Goal: Transaction & Acquisition: Purchase product/service

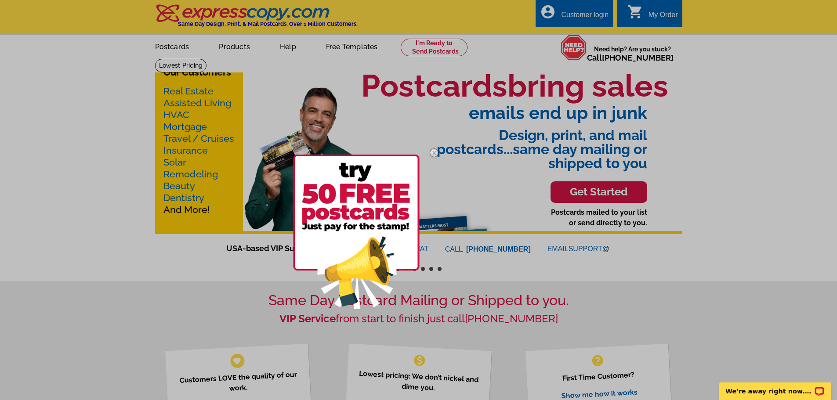
click at [435, 152] on img at bounding box center [433, 152] width 25 height 25
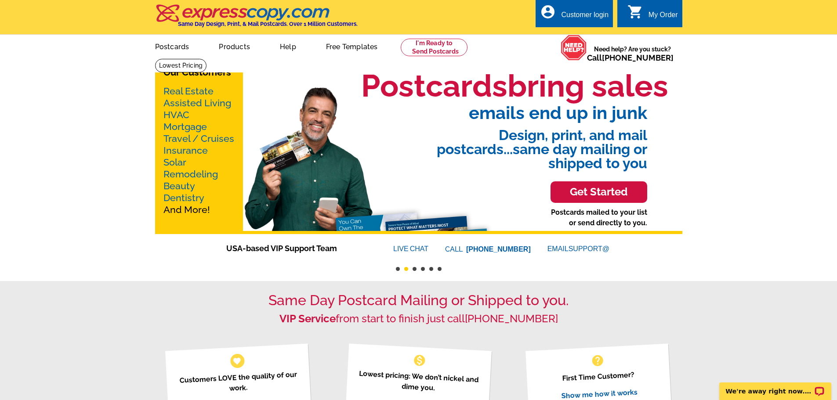
click at [192, 129] on link "Mortgage" at bounding box center [184, 126] width 43 height 11
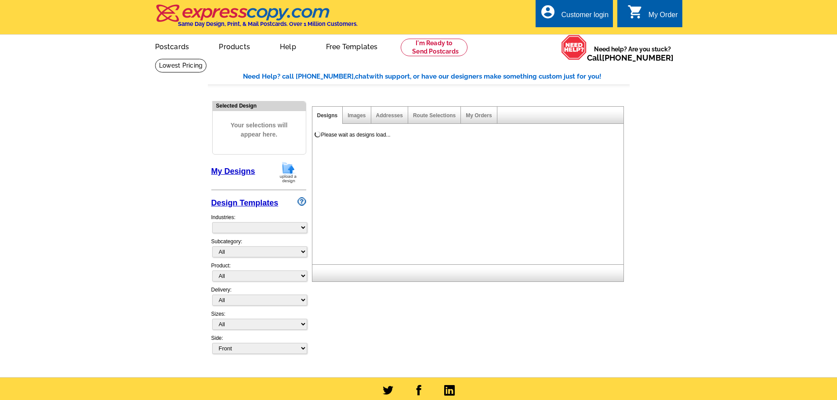
select select "774"
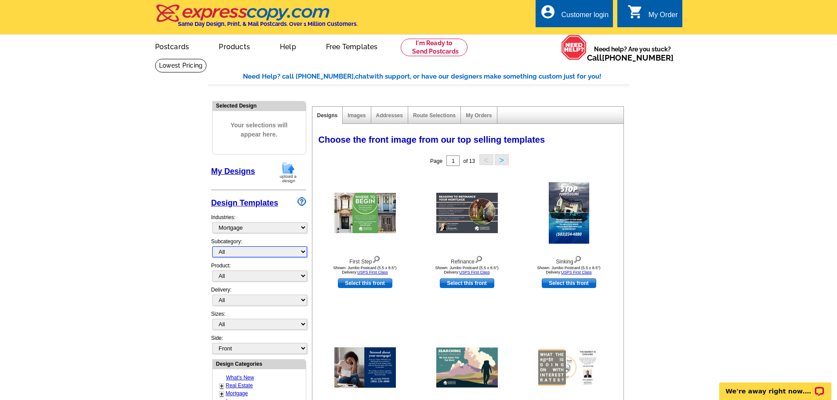
click at [288, 251] on select "All Distressed Homeowners Lending Refinance Seminars" at bounding box center [259, 251] width 95 height 11
click at [287, 253] on select "All Distressed Homeowners Lending Refinance Seminars" at bounding box center [259, 251] width 95 height 11
click at [279, 278] on select "All Postcards Letters and flyers Business Cards Door Hangers Greeting Cards" at bounding box center [259, 276] width 95 height 11
click at [212, 271] on select "All Postcards Letters and flyers Business Cards Door Hangers Greeting Cards" at bounding box center [259, 276] width 95 height 11
click at [257, 278] on select "All Postcards Letters and flyers Business Cards Door Hangers Greeting Cards" at bounding box center [259, 276] width 95 height 11
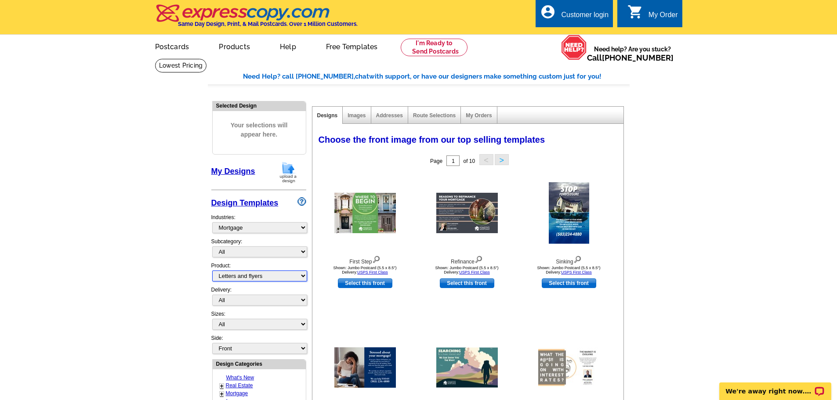
click at [212, 271] on select "All Postcards Letters and flyers Business Cards Door Hangers Greeting Cards" at bounding box center [259, 276] width 95 height 11
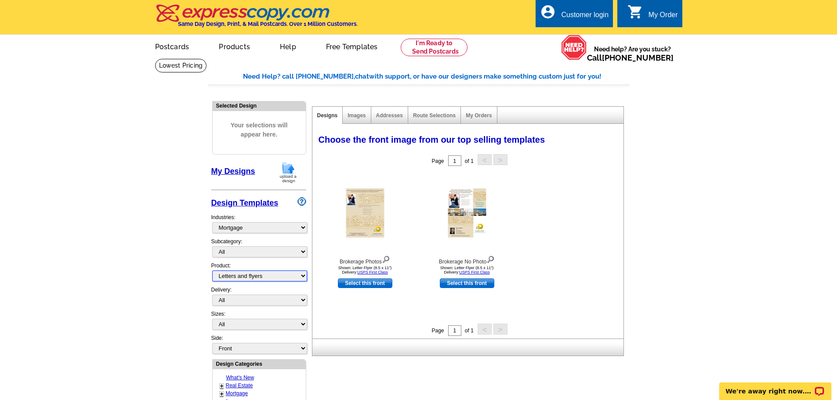
click at [266, 275] on select "All Postcards Letters and flyers Business Cards Door Hangers Greeting Cards" at bounding box center [259, 276] width 95 height 11
select select "3"
click at [212, 271] on select "All Postcards Letters and flyers Business Cards Door Hangers Greeting Cards" at bounding box center [259, 276] width 95 height 11
select select "5"
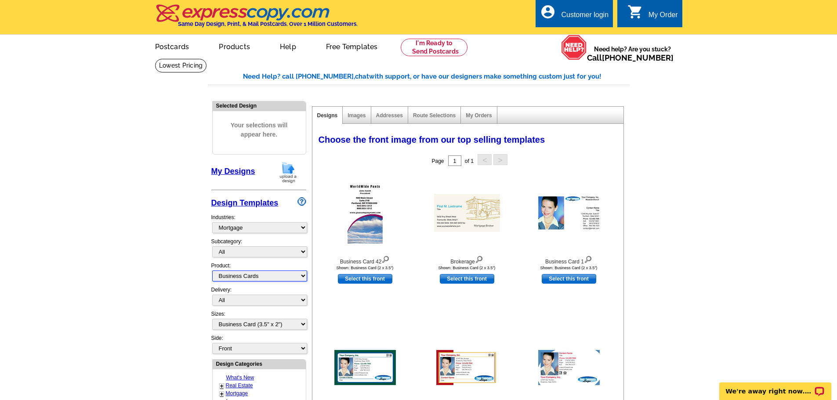
click at [257, 279] on select "All Postcards Letters and flyers Business Cards Door Hangers Greeting Cards" at bounding box center [259, 276] width 95 height 11
select select "1"
click at [212, 271] on select "All Postcards Letters and flyers Business Cards Door Hangers Greeting Cards" at bounding box center [259, 276] width 95 height 11
select select
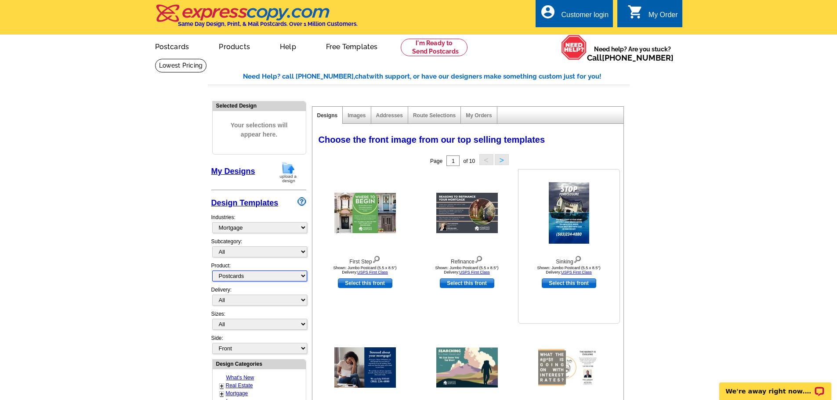
scroll to position [146, 0]
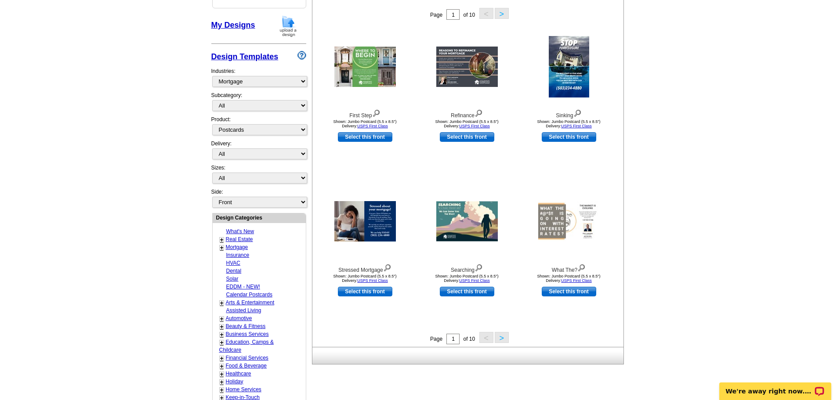
click at [502, 340] on button ">" at bounding box center [502, 337] width 14 height 11
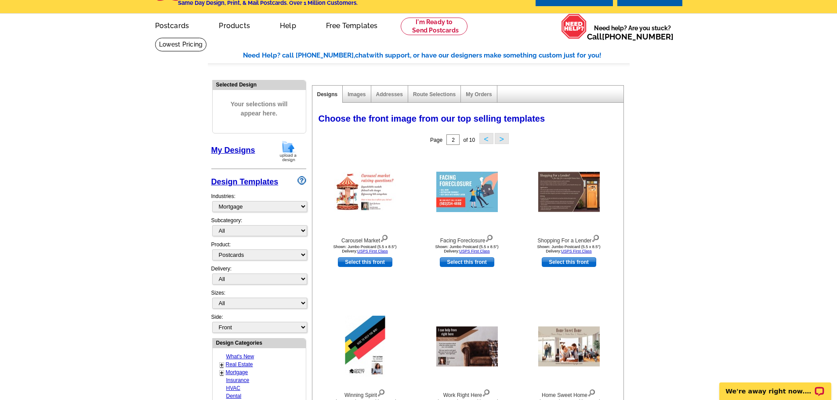
scroll to position [0, 0]
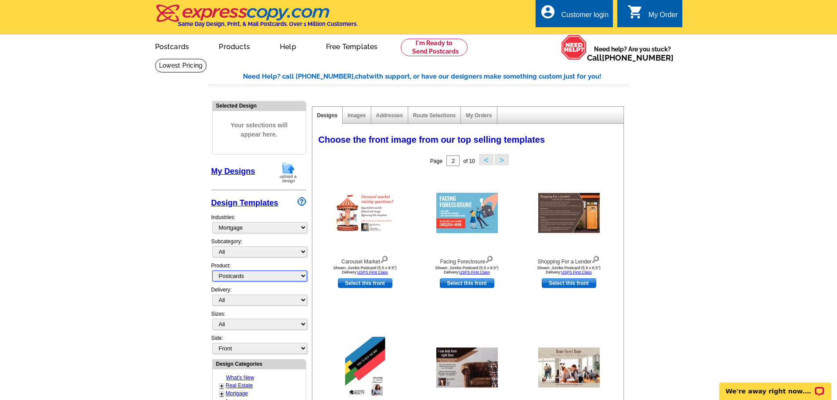
click at [275, 276] on select "All Postcards Letters and flyers Business Cards Door Hangers Greeting Cards" at bounding box center [259, 276] width 95 height 11
select select "2"
click at [212, 271] on select "All Postcards Letters and flyers Business Cards Door Hangers Greeting Cards" at bounding box center [259, 276] width 95 height 11
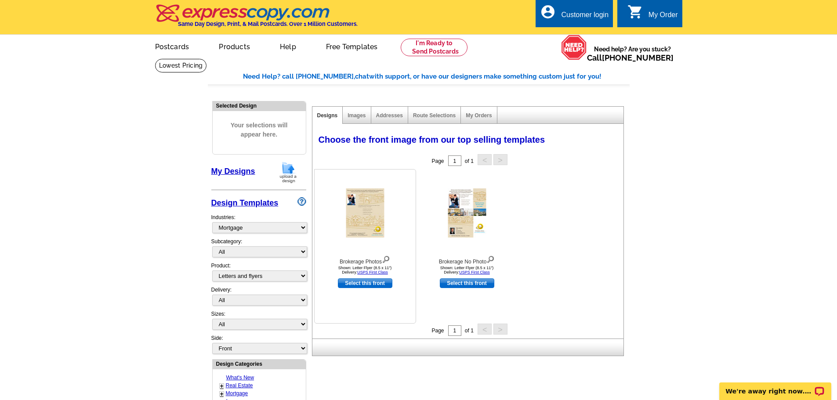
click at [369, 284] on link "Select this front" at bounding box center [365, 284] width 54 height 10
select select "6"
select select "back"
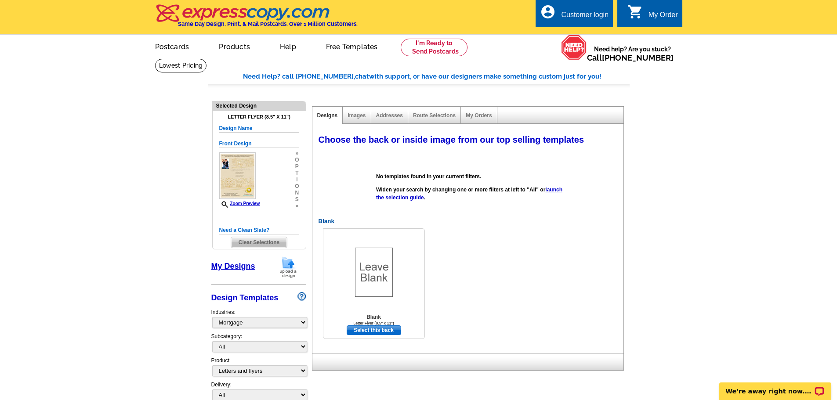
click at [367, 330] on link "Select this back" at bounding box center [374, 331] width 54 height 10
